Goal: Information Seeking & Learning: Get advice/opinions

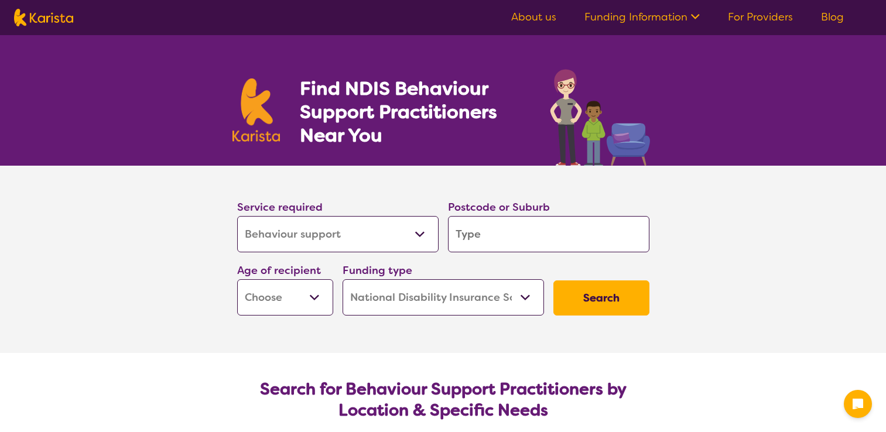
select select "Behaviour support"
select select "NDIS"
select select "Behaviour support"
select select "NDIS"
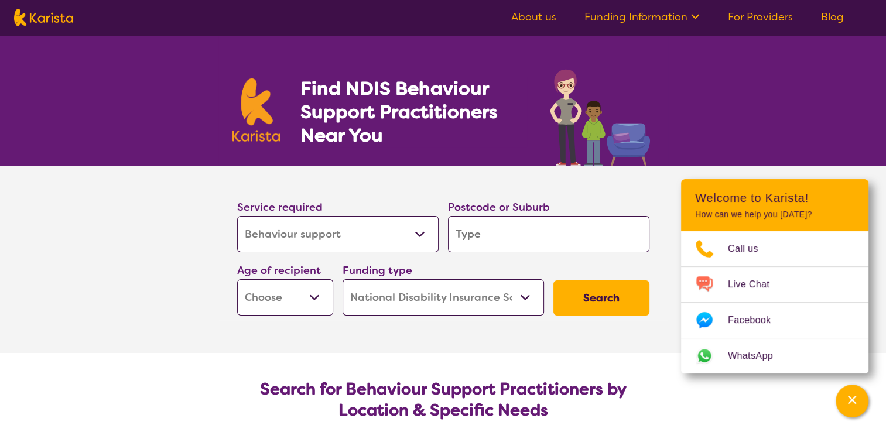
click at [309, 293] on select "Early Childhood - 0 to 9 Child - 10 to 11 Adolescent - 12 to 17 Adult - 18 to 6…" at bounding box center [285, 297] width 96 height 36
select select "AS"
click at [237, 279] on select "Early Childhood - 0 to 9 Child - 10 to 11 Adolescent - 12 to 17 Adult - 18 to 6…" at bounding box center [285, 297] width 96 height 36
select select "AS"
click at [499, 235] on input "search" at bounding box center [548, 234] width 201 height 36
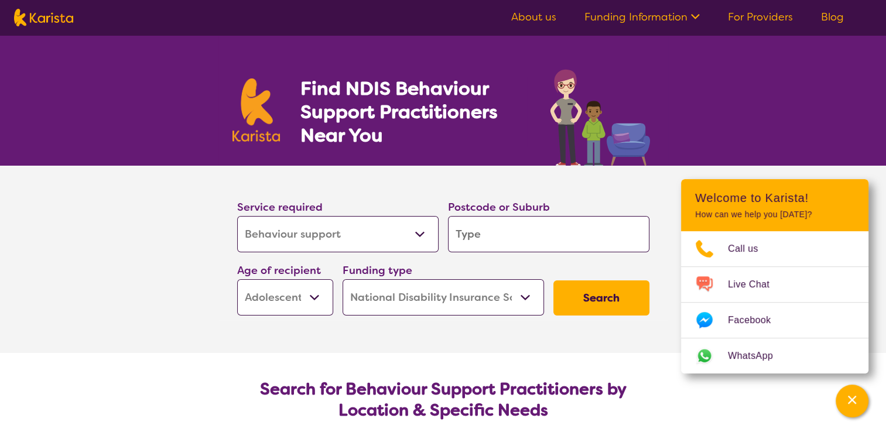
type input "4"
type input "45"
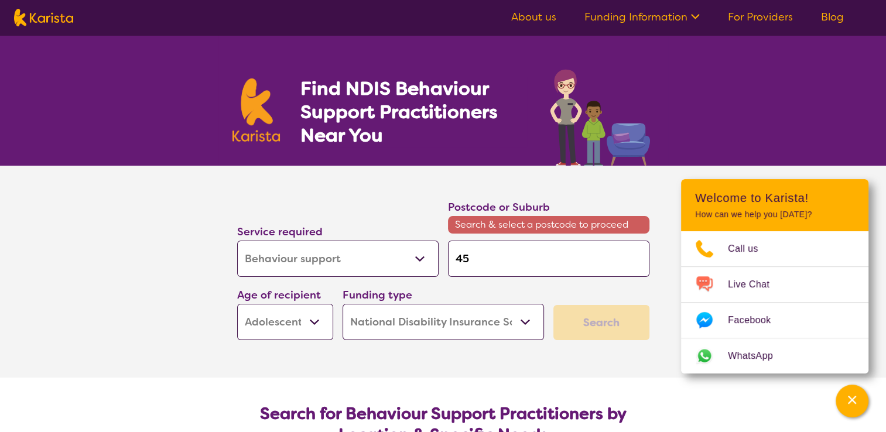
type input "450"
type input "4503"
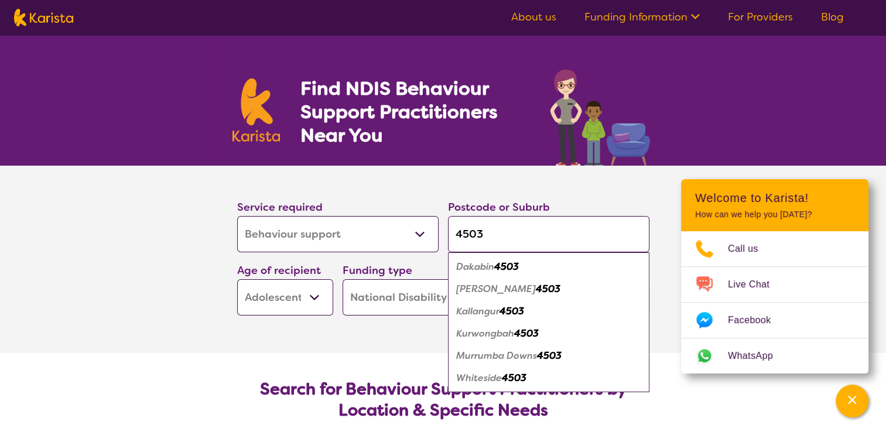
type input "4503"
click at [513, 264] on em "4503" at bounding box center [506, 267] width 25 height 12
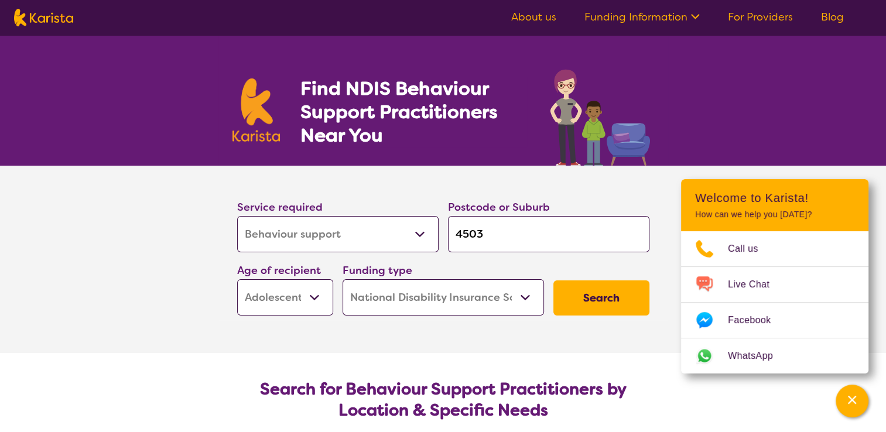
click at [615, 302] on button "Search" at bounding box center [601, 298] width 96 height 35
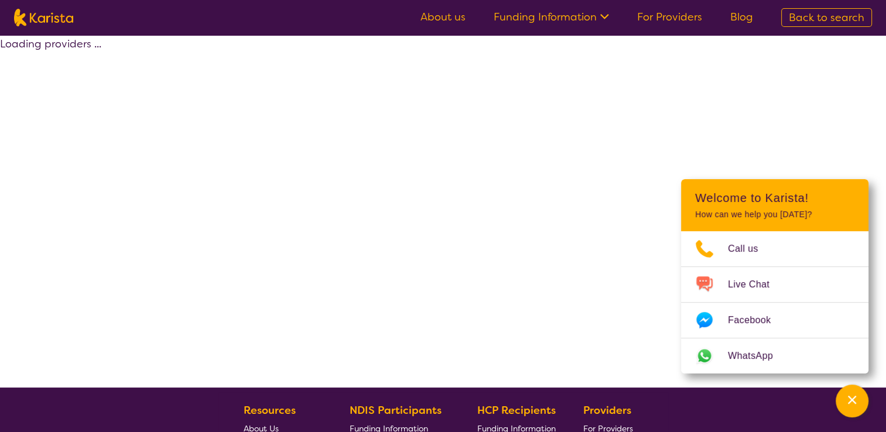
select select "by_score"
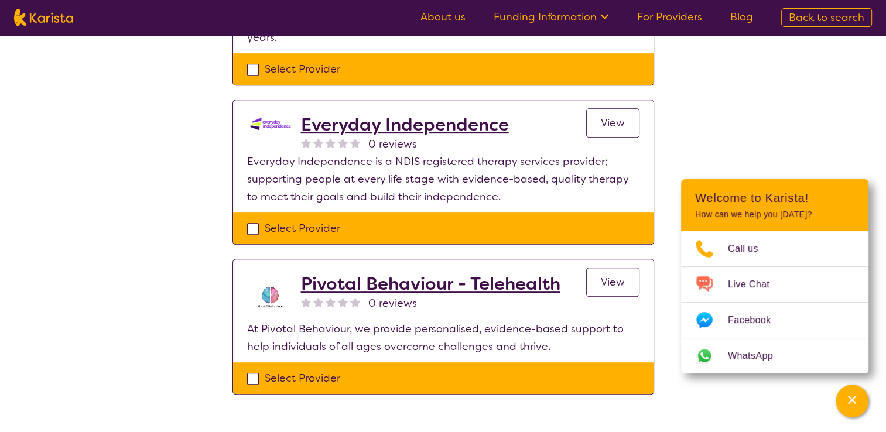
scroll to position [469, 0]
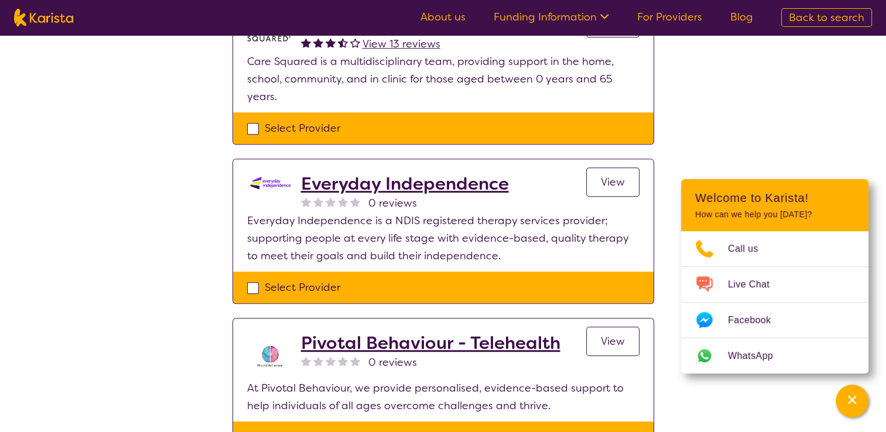
click at [608, 334] on span "View" at bounding box center [613, 341] width 24 height 14
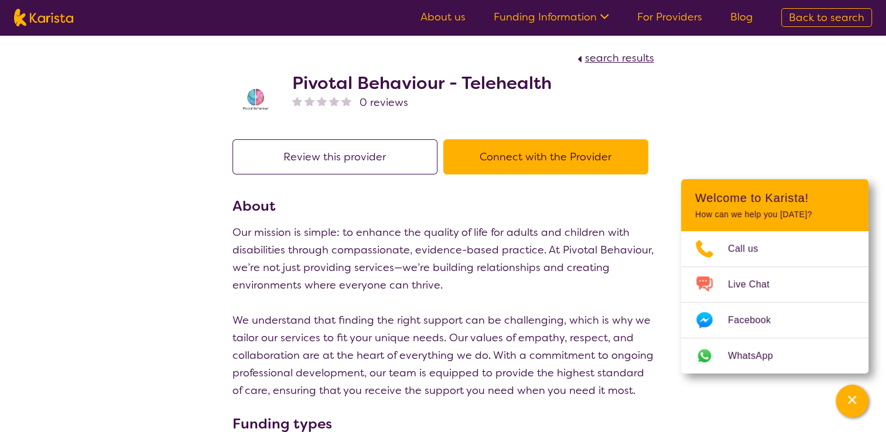
click at [326, 156] on button "Review this provider" at bounding box center [335, 156] width 205 height 35
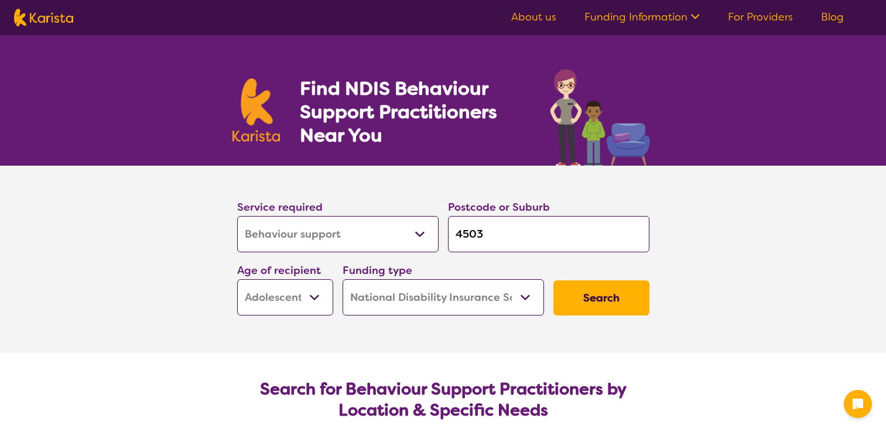
select select "Behaviour support"
select select "AS"
select select "NDIS"
select select "Behaviour support"
select select "AS"
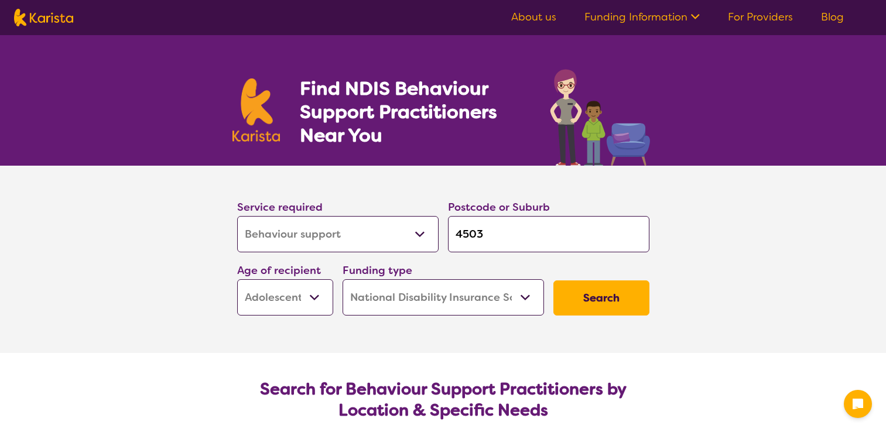
select select "NDIS"
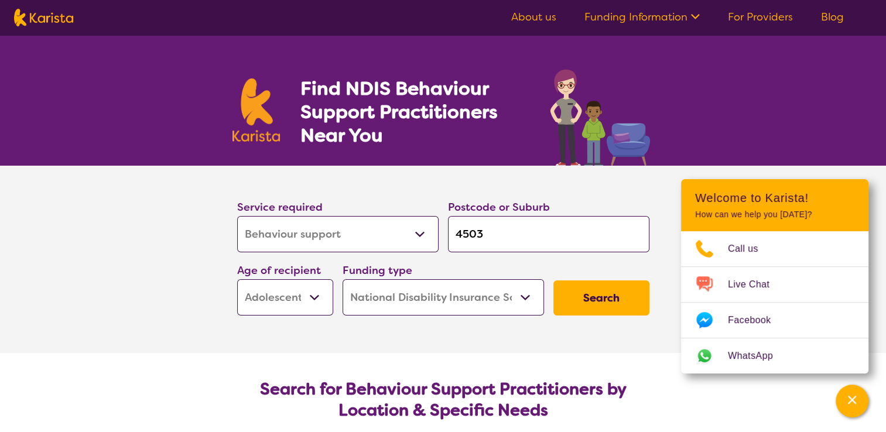
click at [609, 292] on button "Search" at bounding box center [601, 298] width 96 height 35
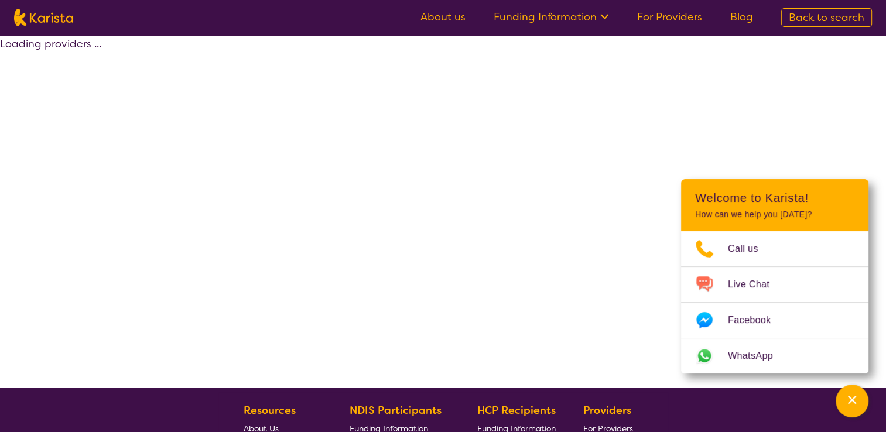
select select "by_score"
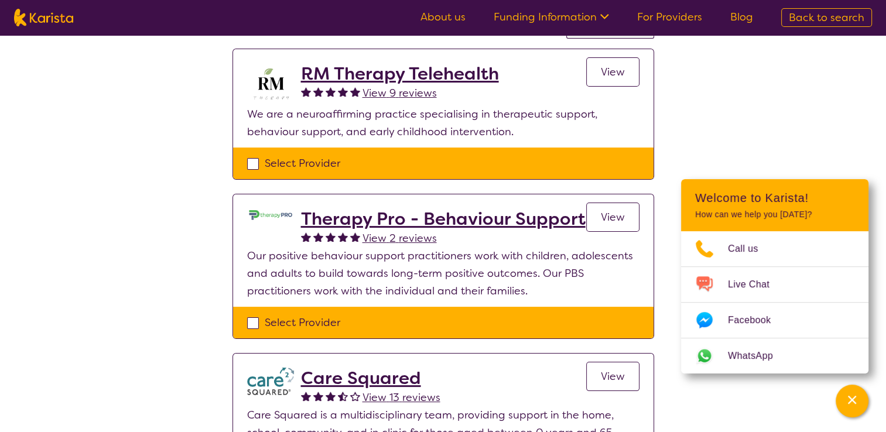
scroll to position [117, 0]
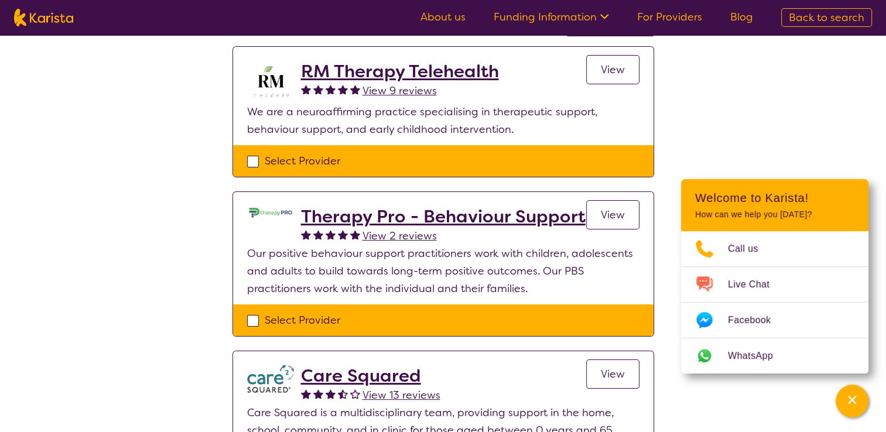
click at [436, 213] on h2 "Therapy Pro - Behaviour Support" at bounding box center [443, 216] width 285 height 21
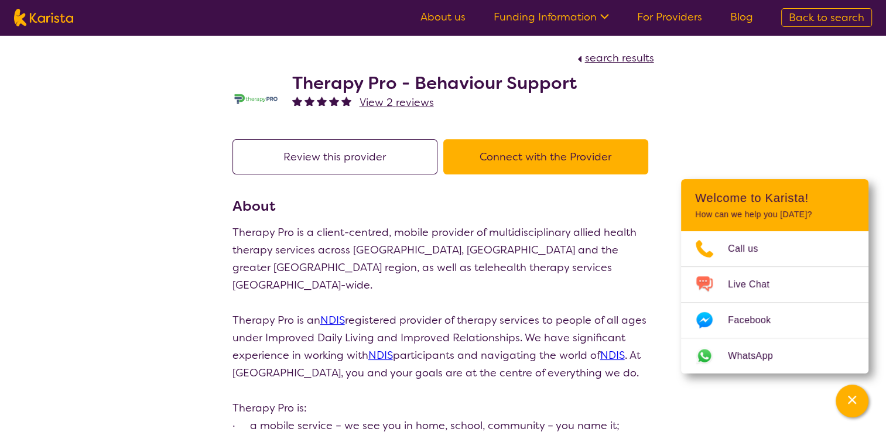
scroll to position [117, 0]
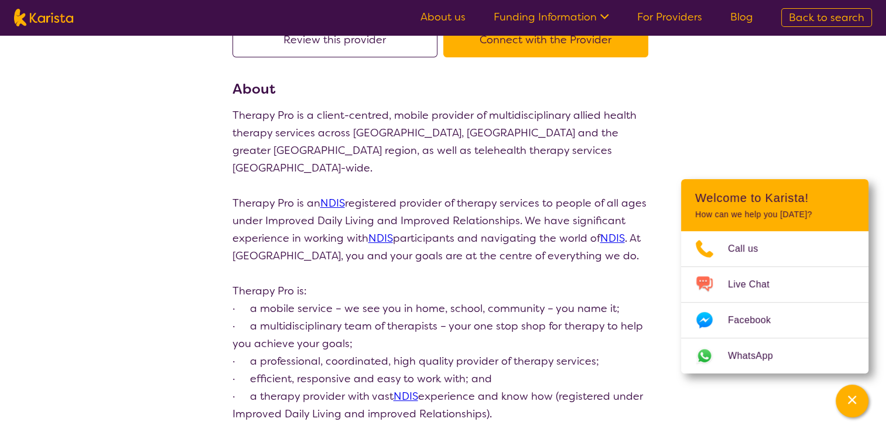
select select "by_score"
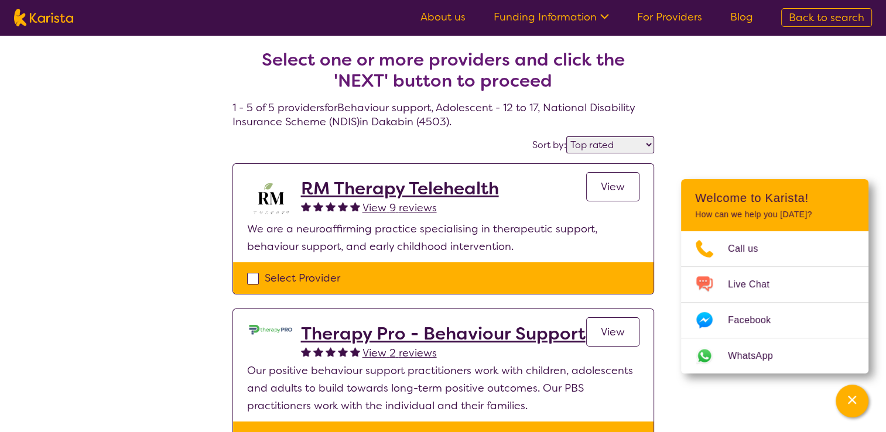
select select "Behaviour support"
select select "AS"
select select "NDIS"
select select "Behaviour support"
select select "AS"
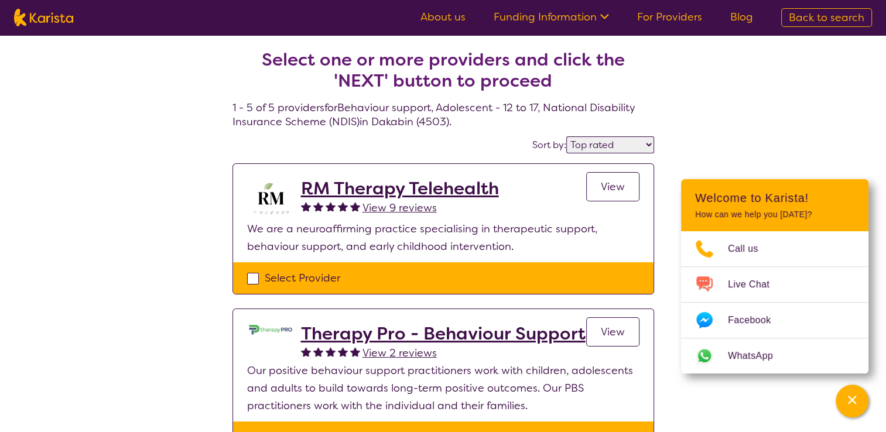
select select "NDIS"
